Goal: Information Seeking & Learning: Learn about a topic

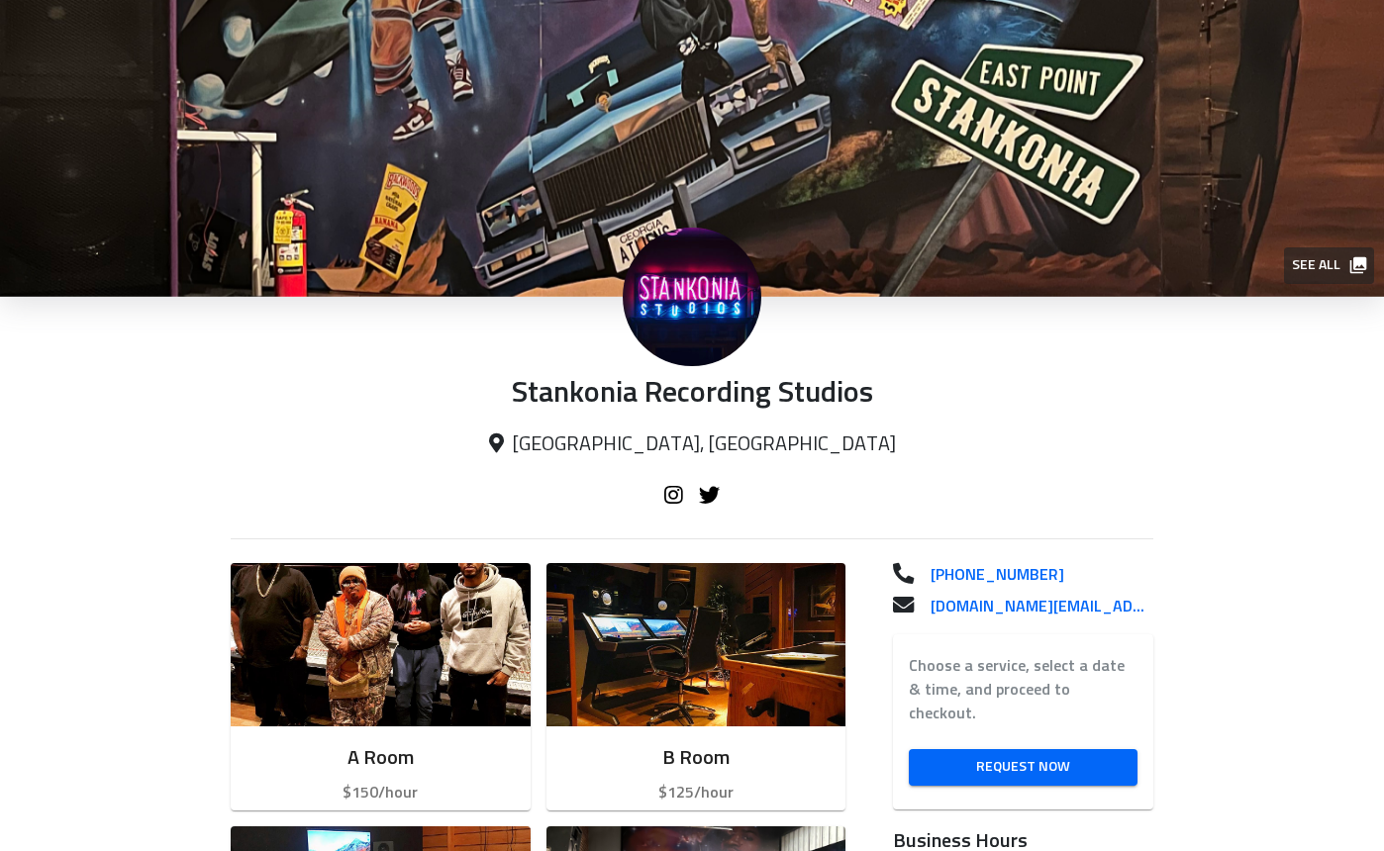
click at [655, 298] on img at bounding box center [692, 297] width 139 height 139
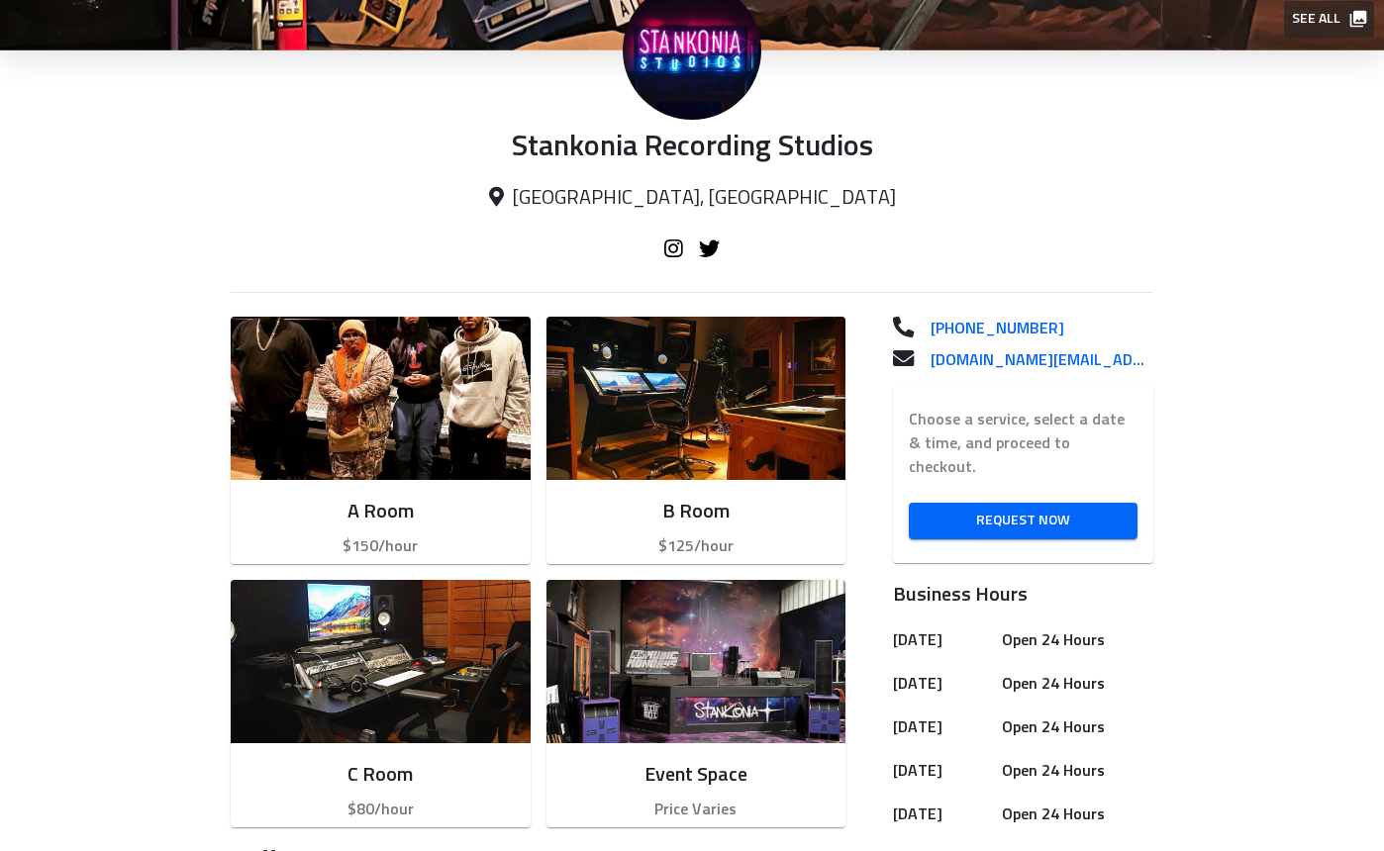
scroll to position [502, 0]
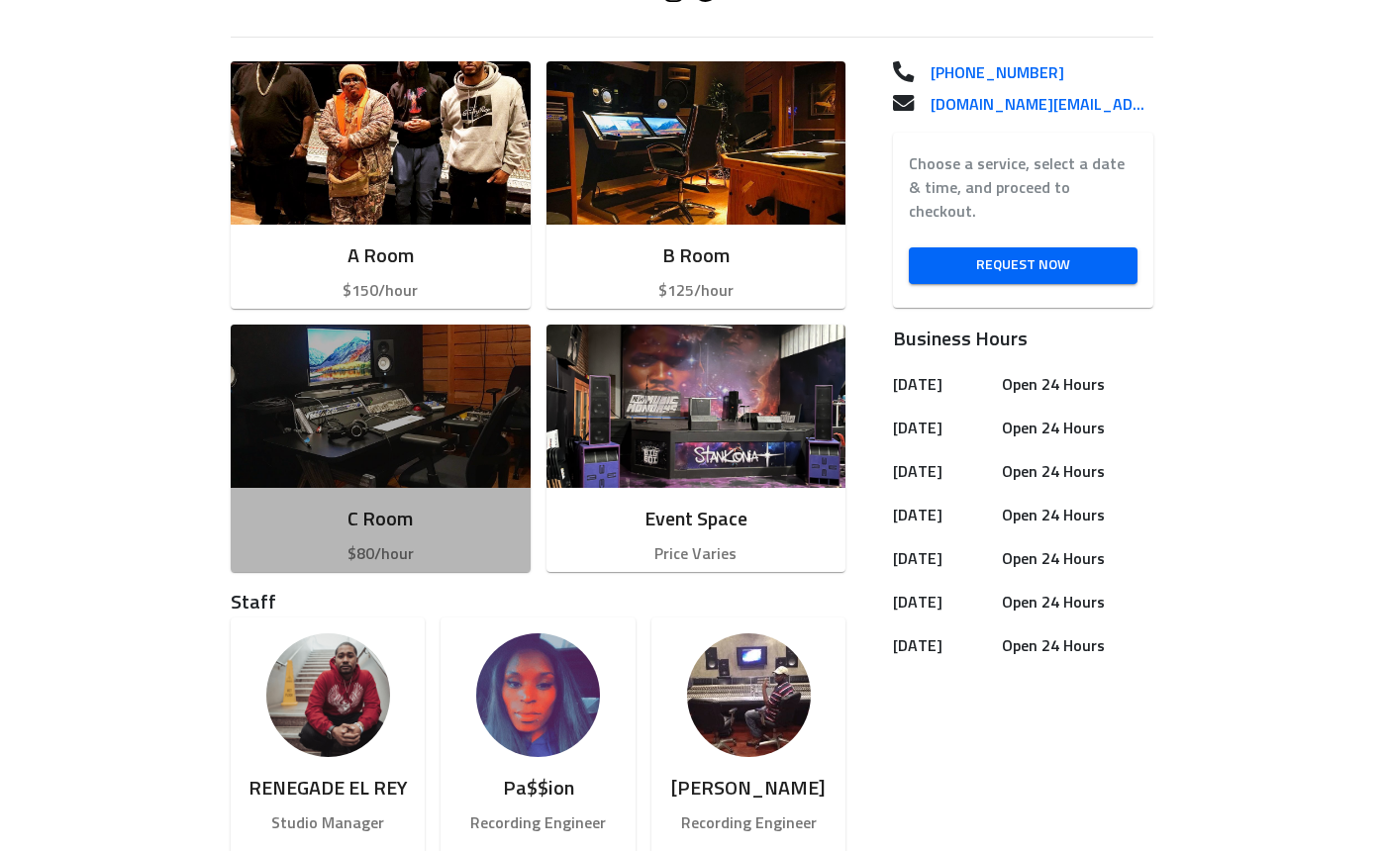
click at [404, 461] on img "button" at bounding box center [381, 406] width 300 height 163
click at [405, 460] on img "button" at bounding box center [381, 406] width 300 height 163
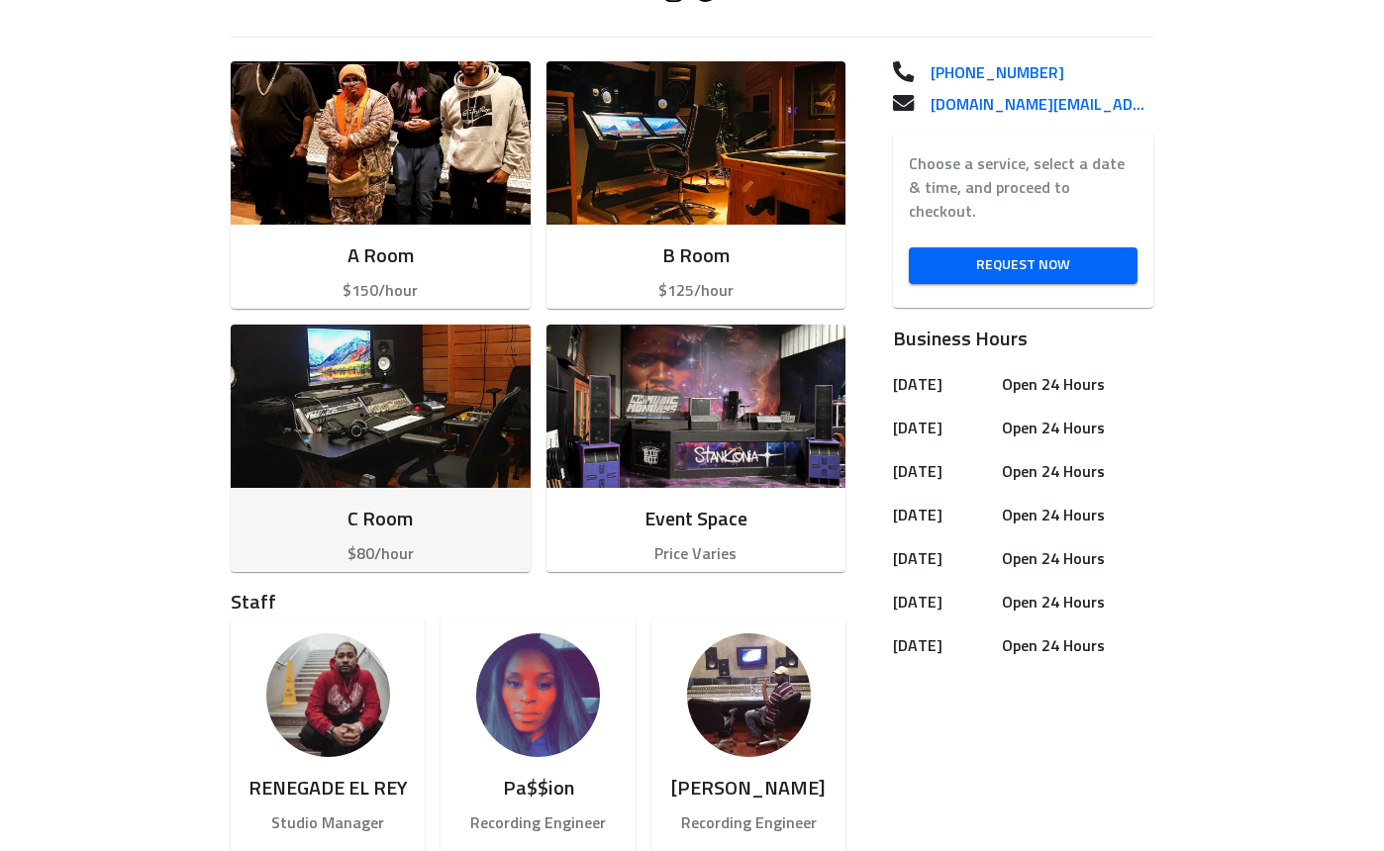
click at [378, 513] on h6 "C Room" at bounding box center [380, 520] width 268 height 32
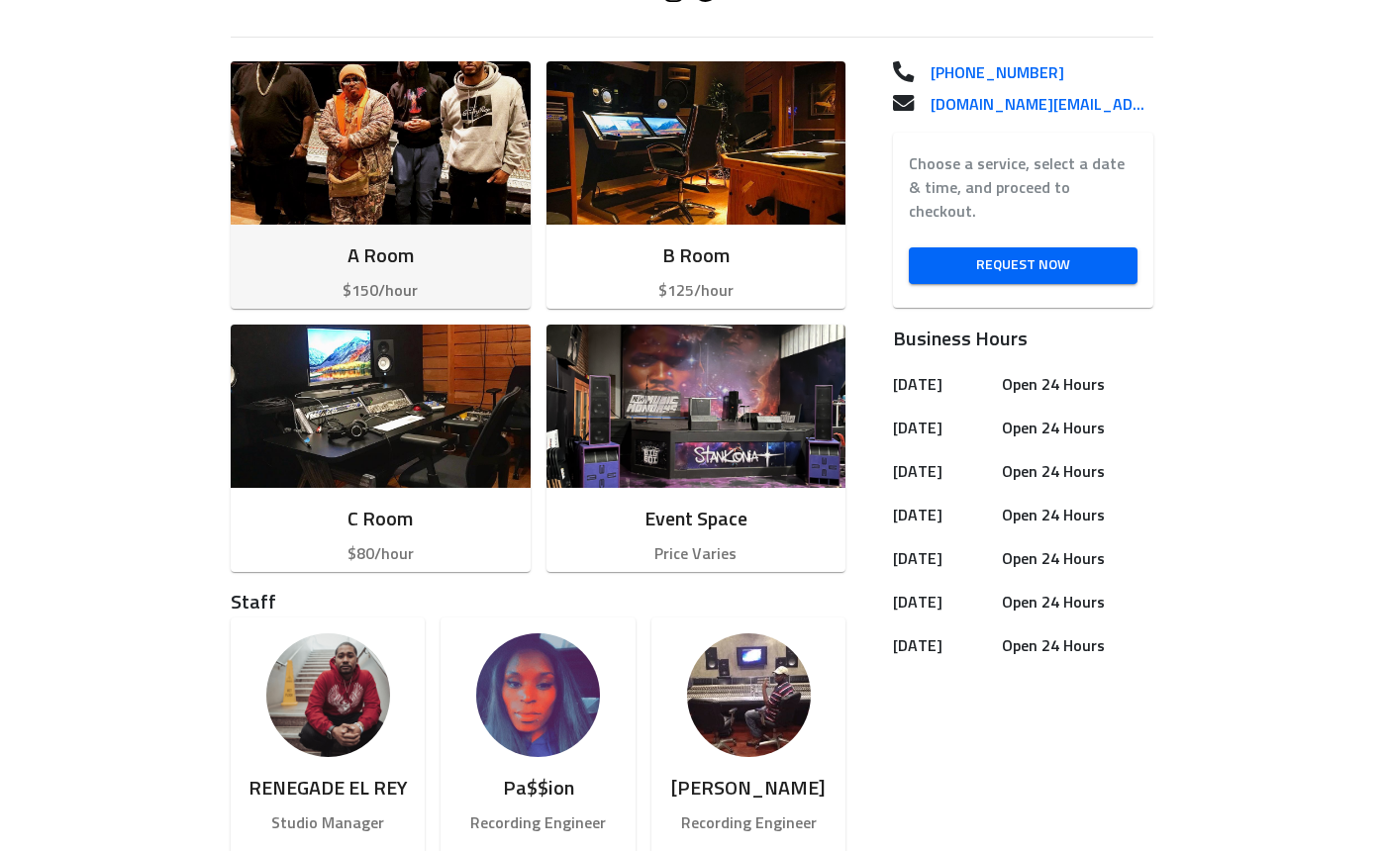
click at [402, 221] on img "button" at bounding box center [381, 142] width 300 height 163
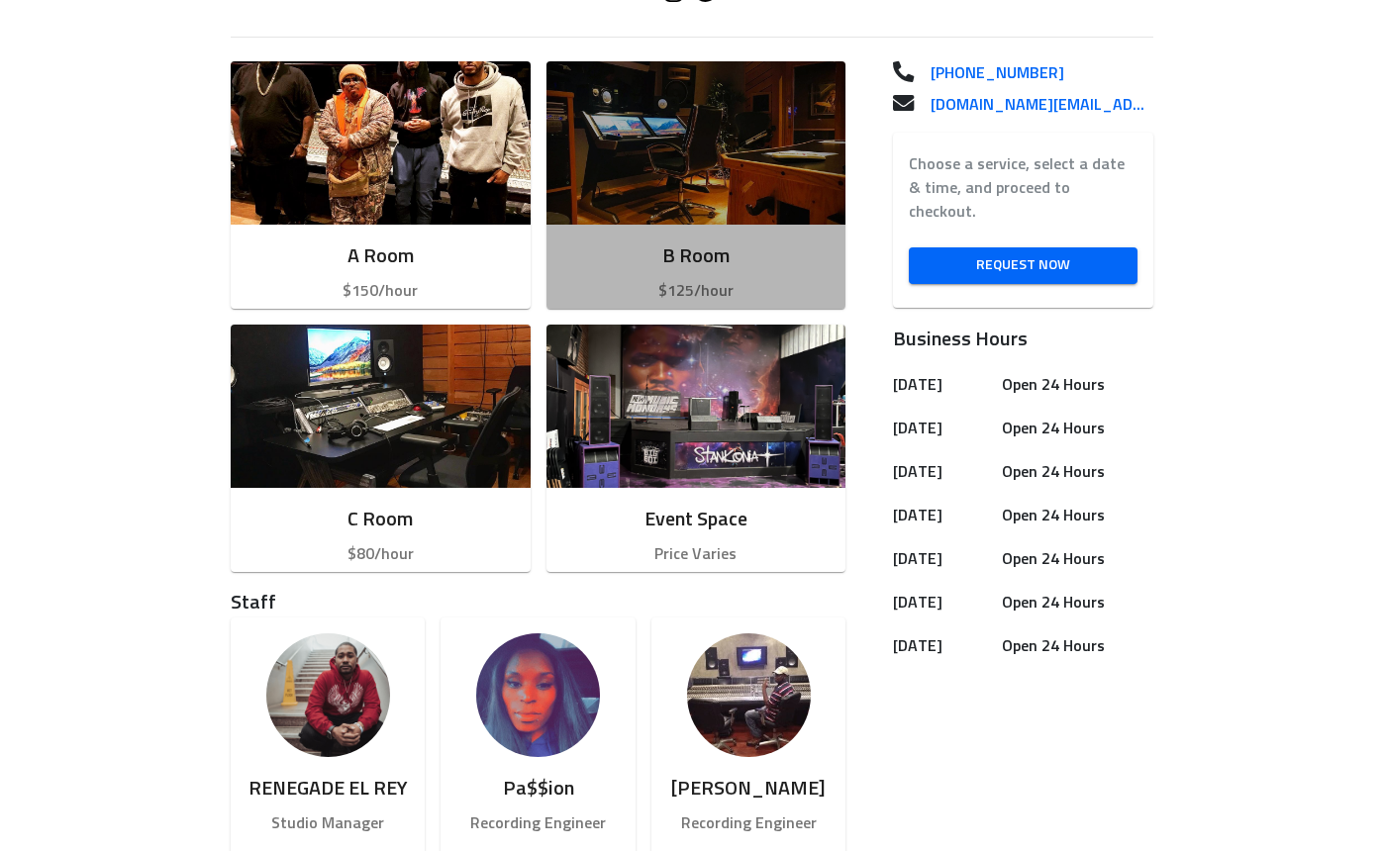
click at [648, 219] on img "button" at bounding box center [696, 142] width 300 height 163
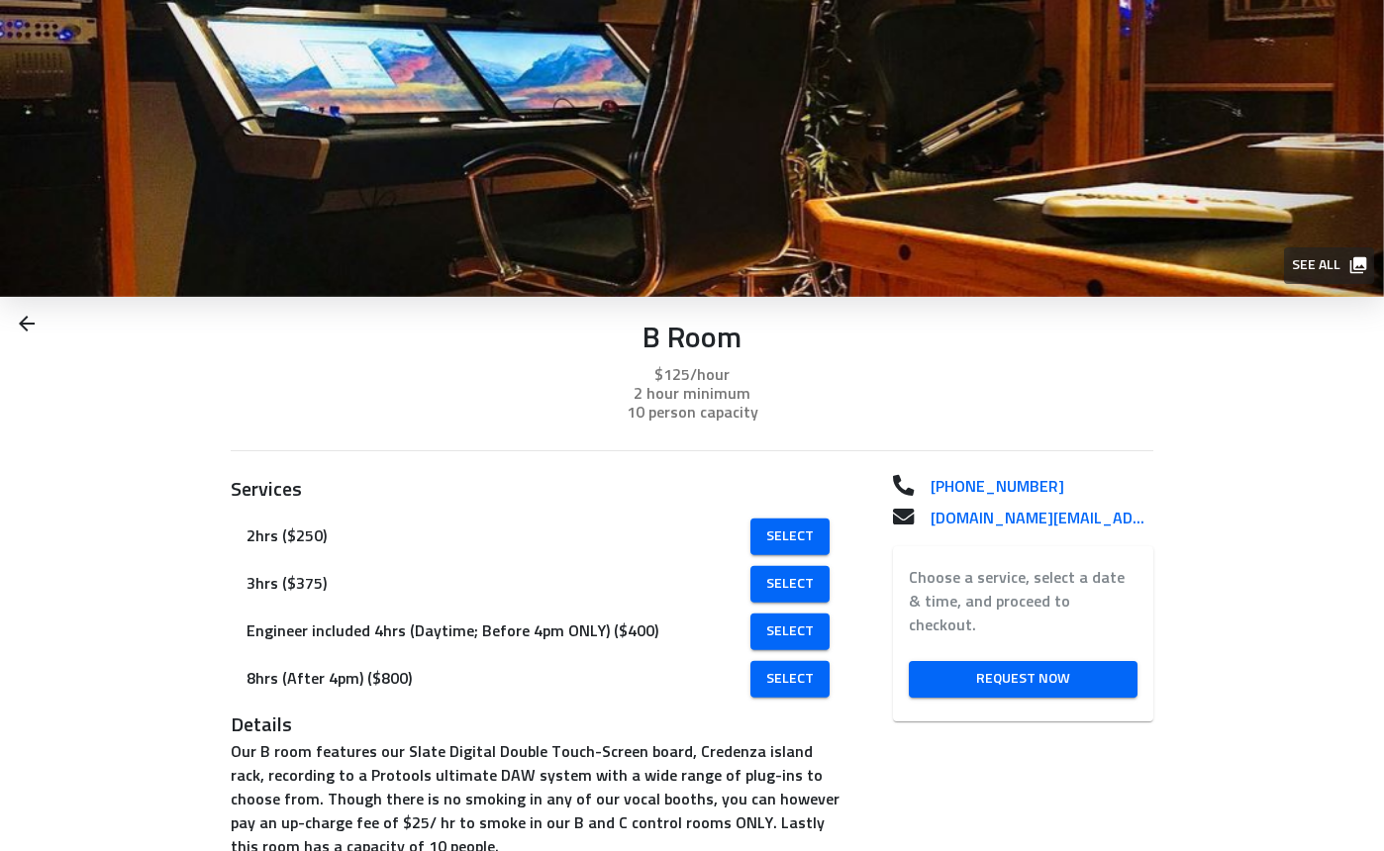
click at [21, 321] on icon at bounding box center [27, 324] width 16 height 16
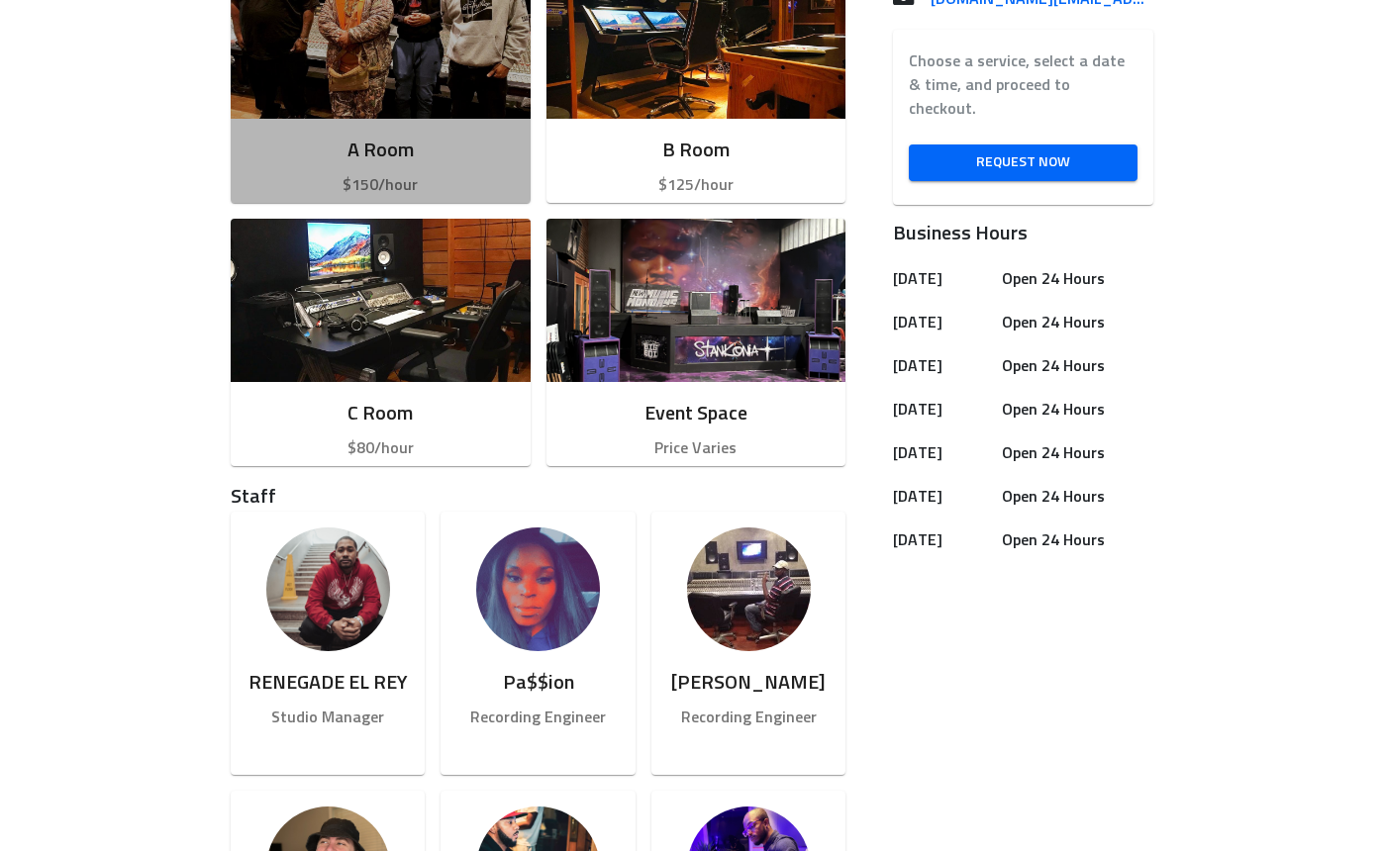
click at [371, 77] on img "button" at bounding box center [381, 36] width 300 height 163
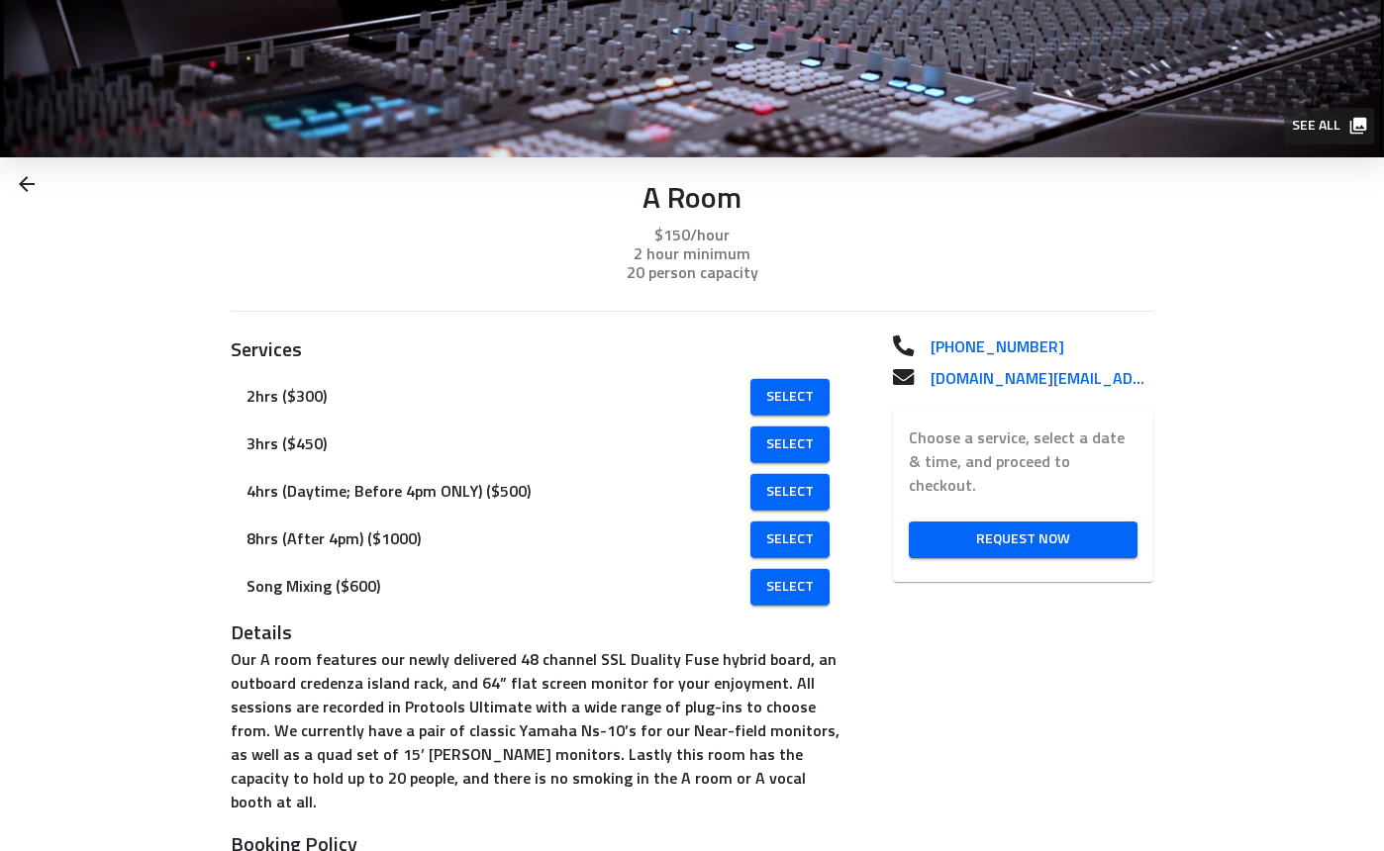
scroll to position [137, 0]
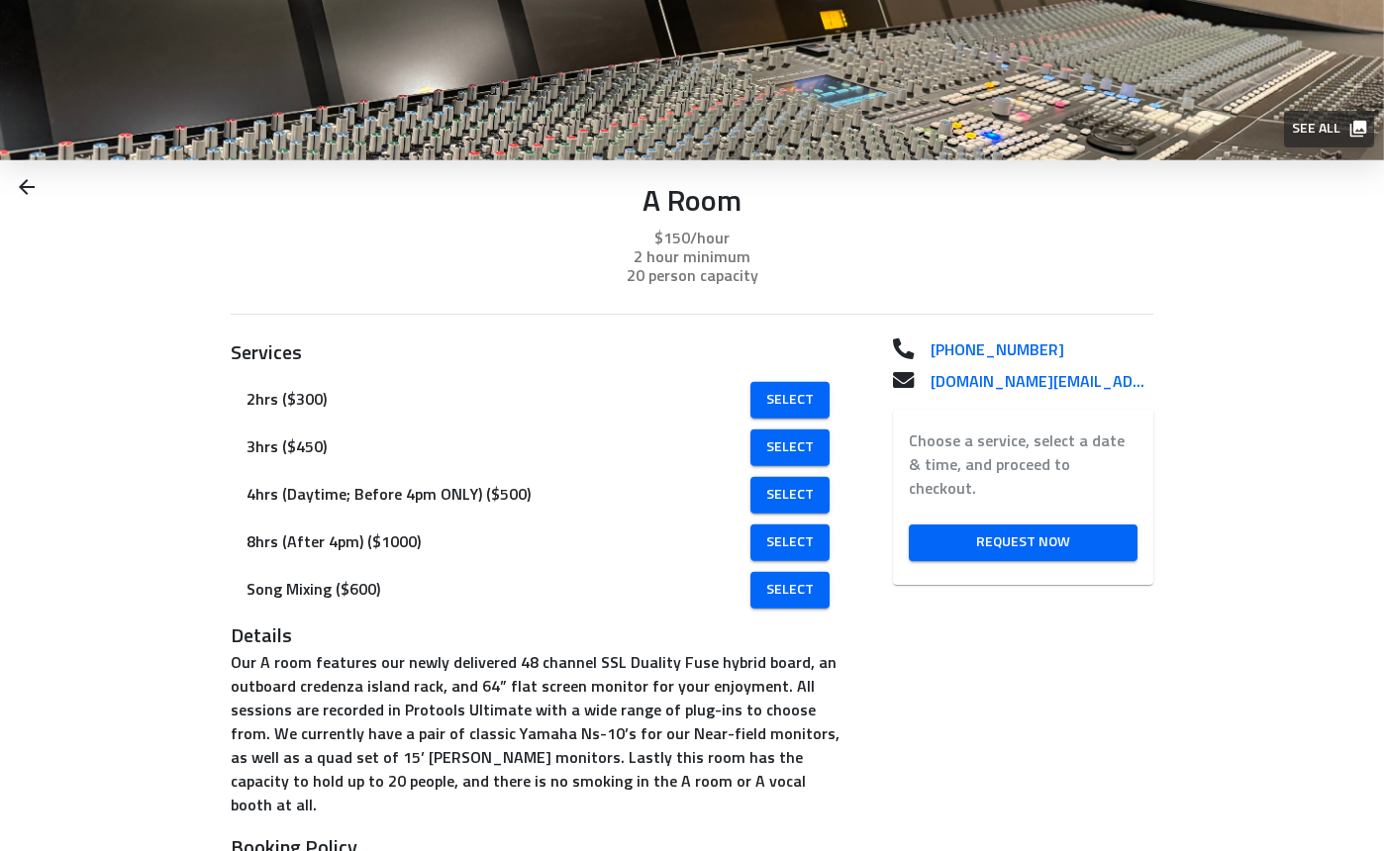
click at [32, 182] on icon at bounding box center [27, 187] width 24 height 24
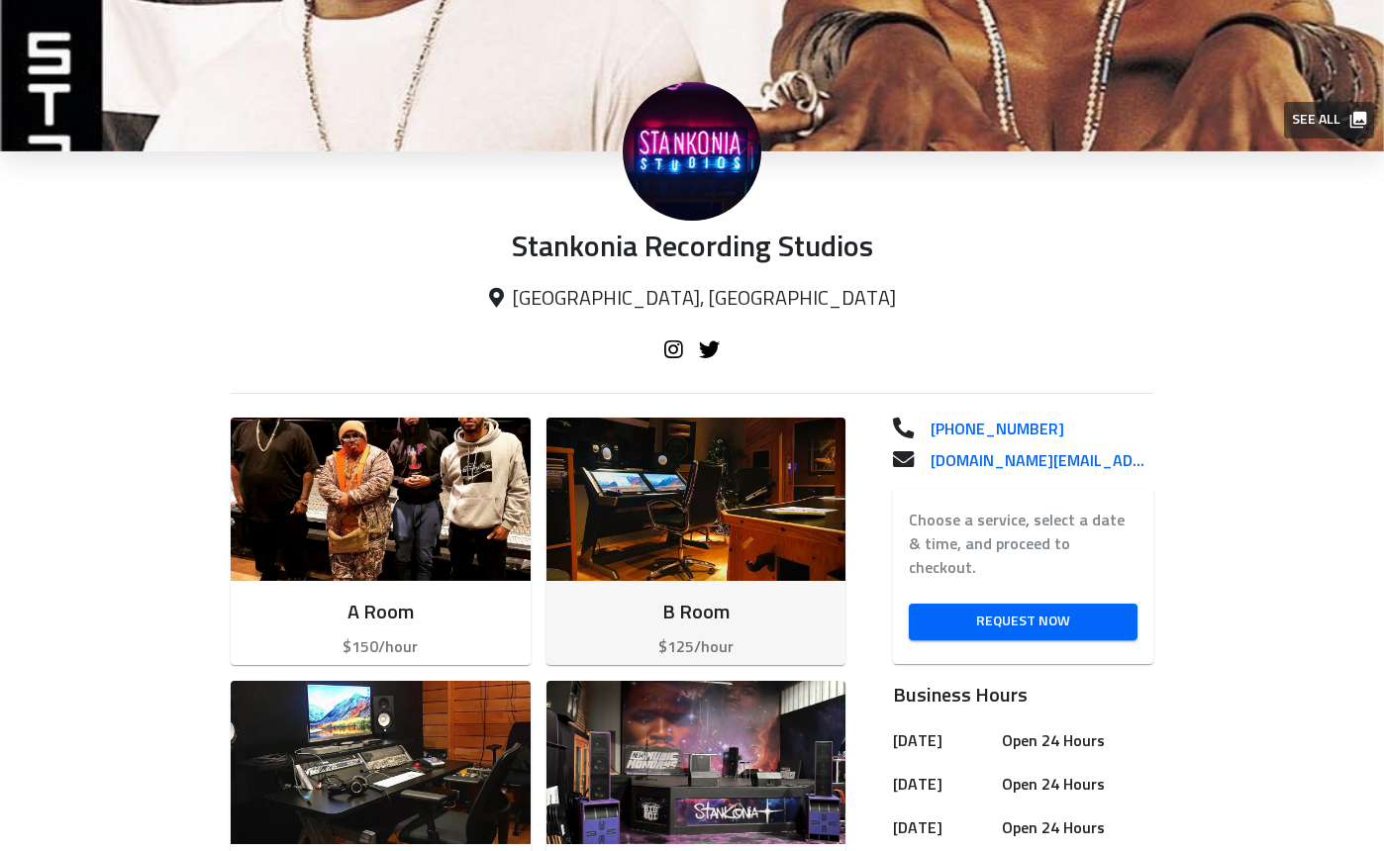
click at [647, 445] on img "button" at bounding box center [696, 499] width 300 height 163
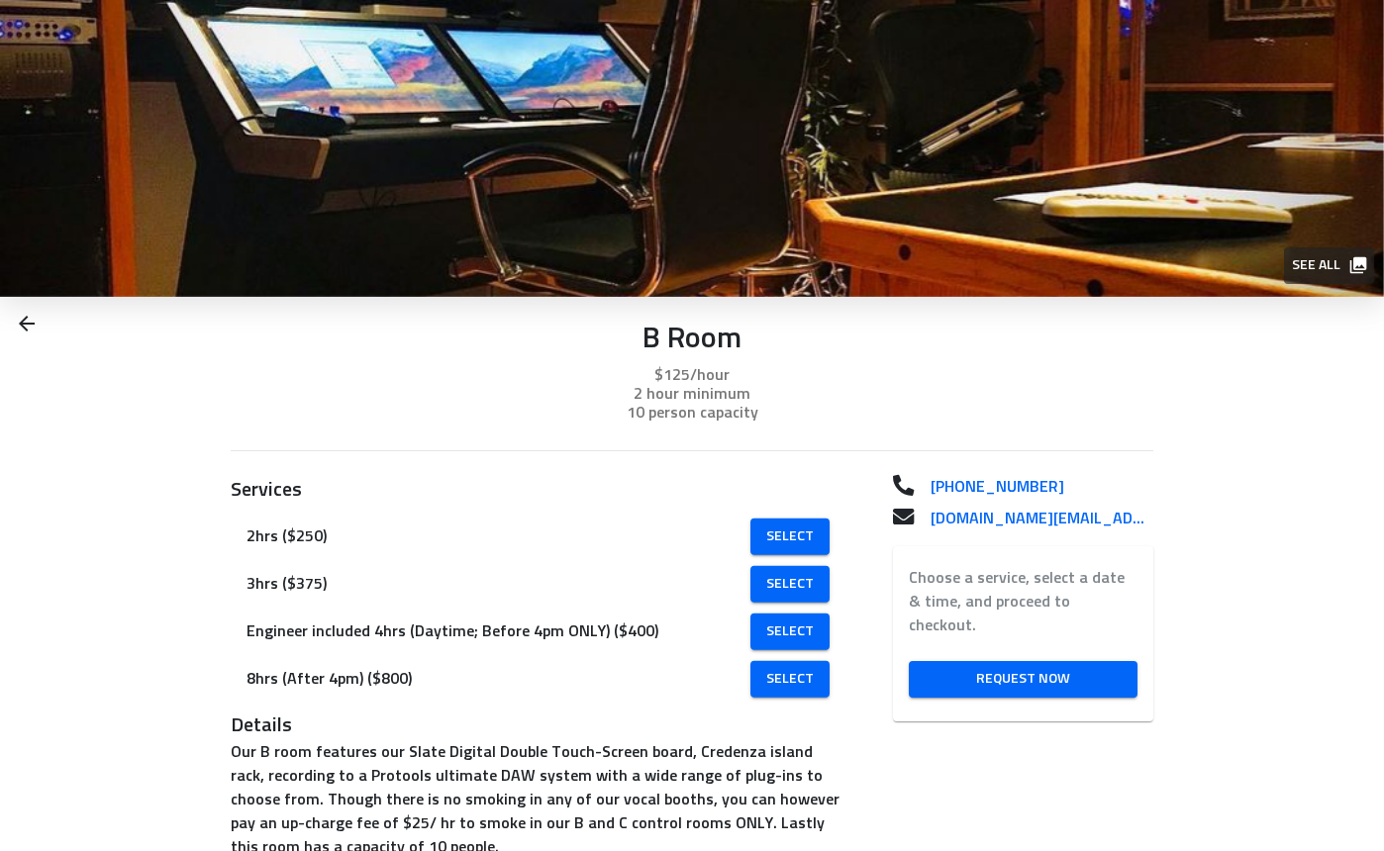
click at [22, 322] on icon at bounding box center [27, 324] width 16 height 16
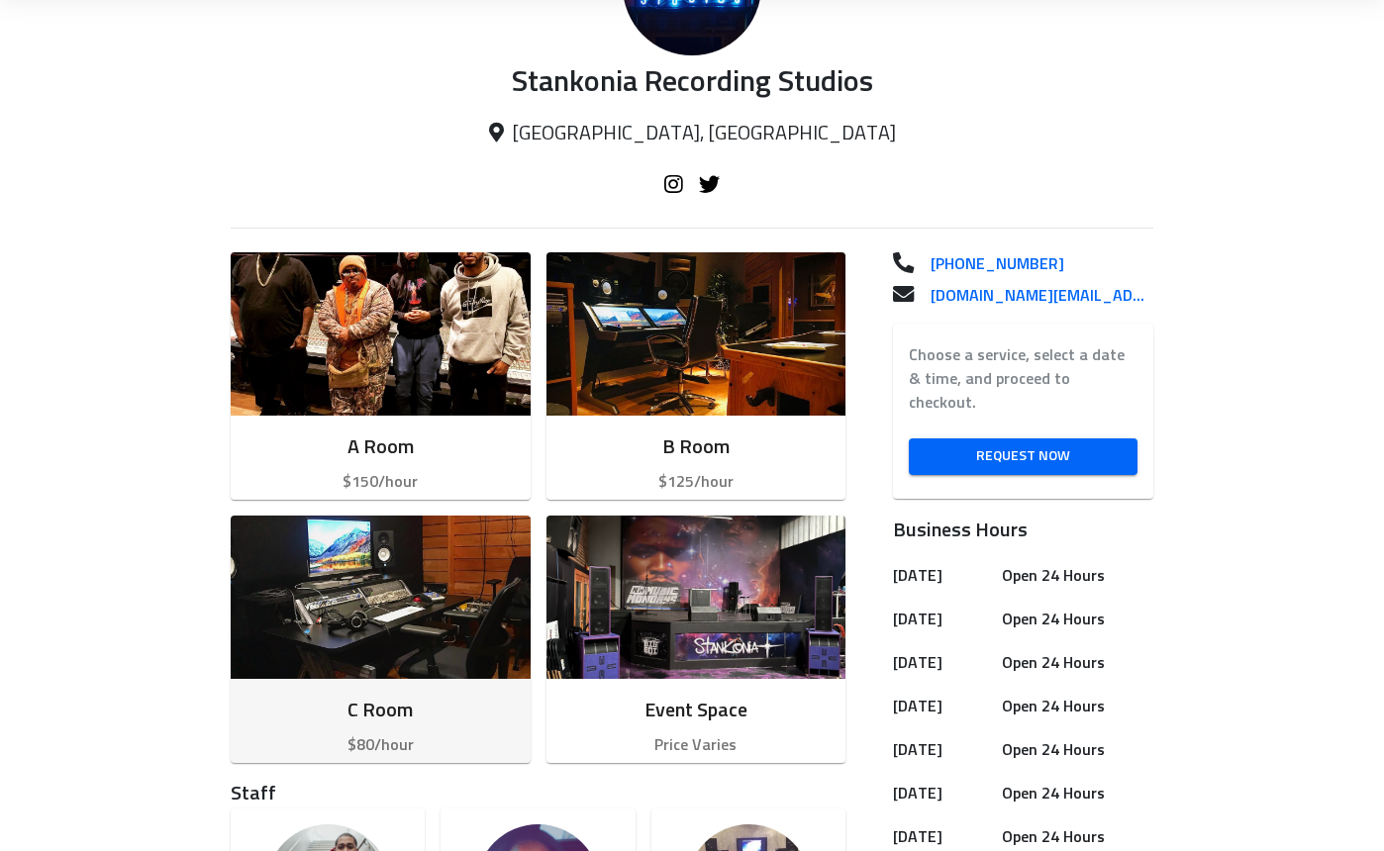
scroll to position [639, 0]
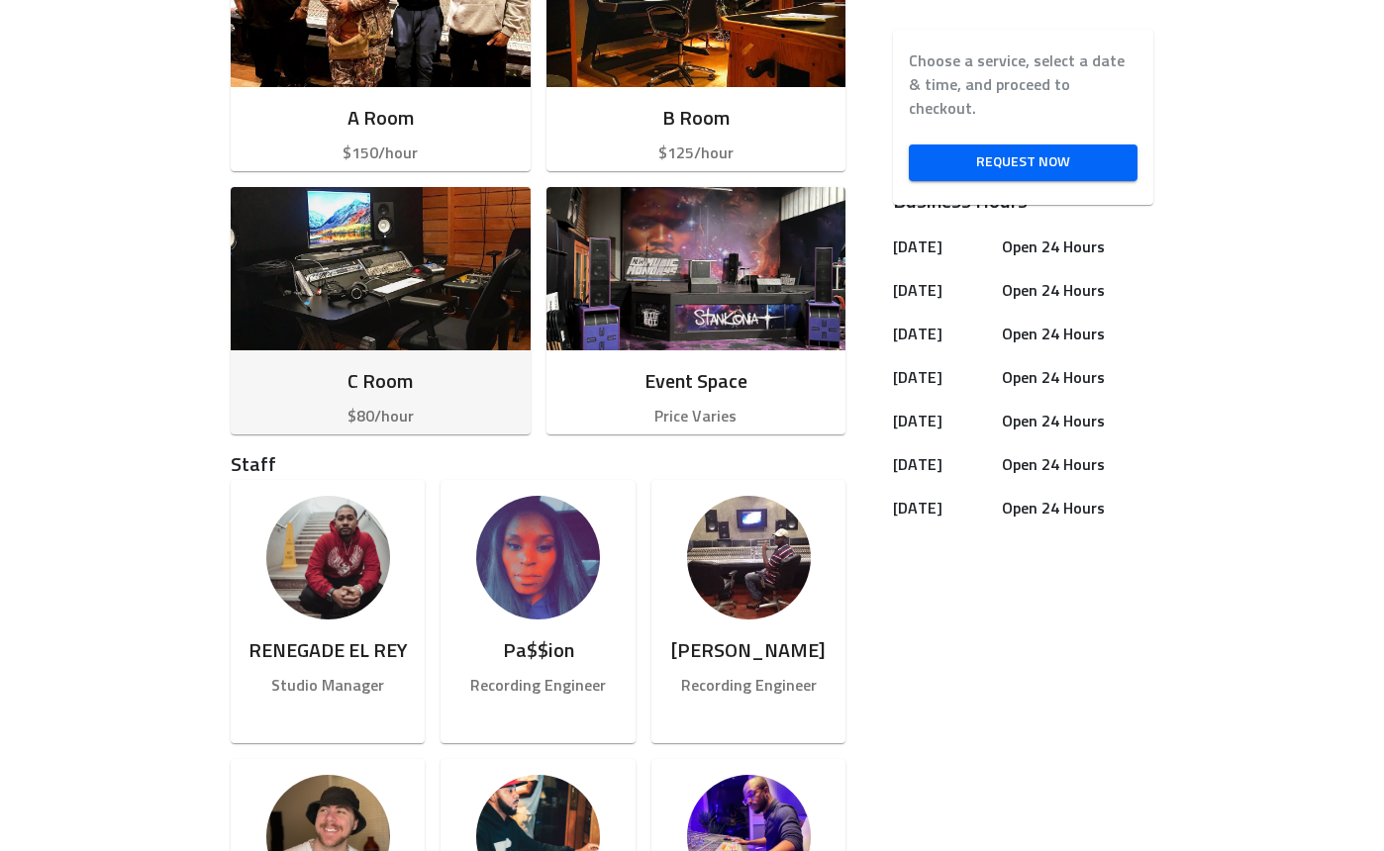
click at [494, 290] on img "button" at bounding box center [381, 268] width 300 height 163
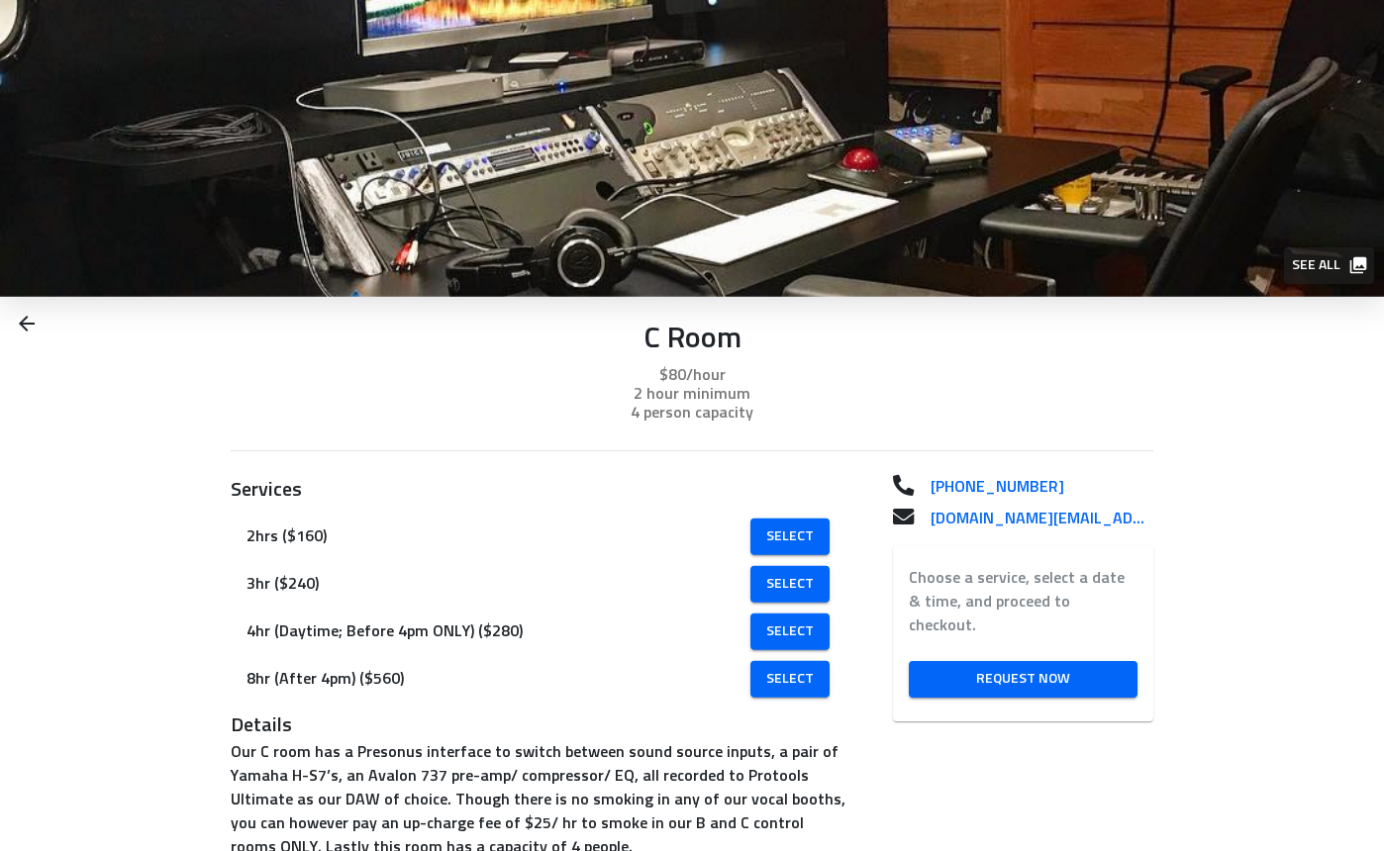
click at [18, 326] on icon at bounding box center [27, 324] width 24 height 24
